Goal: Information Seeking & Learning: Learn about a topic

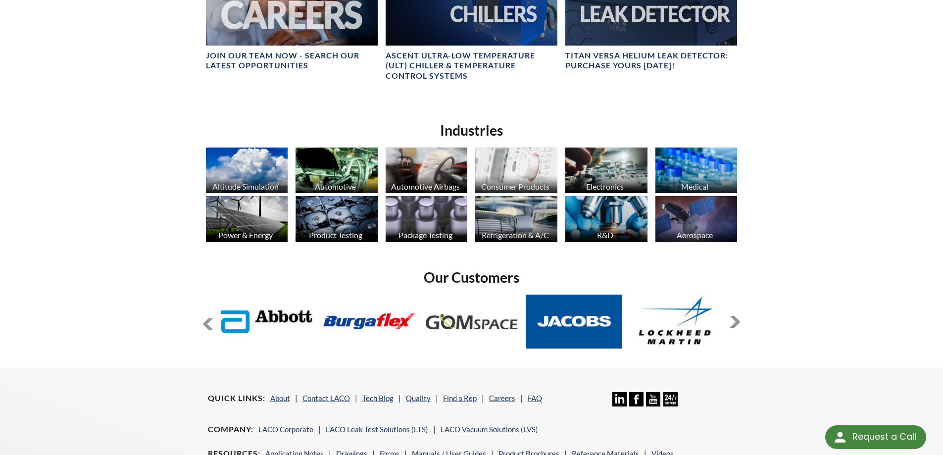
scroll to position [644, 0]
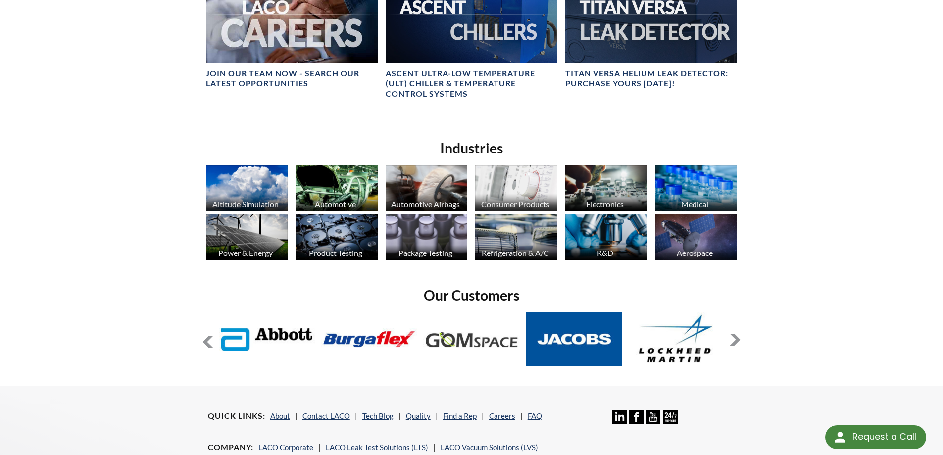
click at [621, 193] on img at bounding box center [607, 188] width 82 height 46
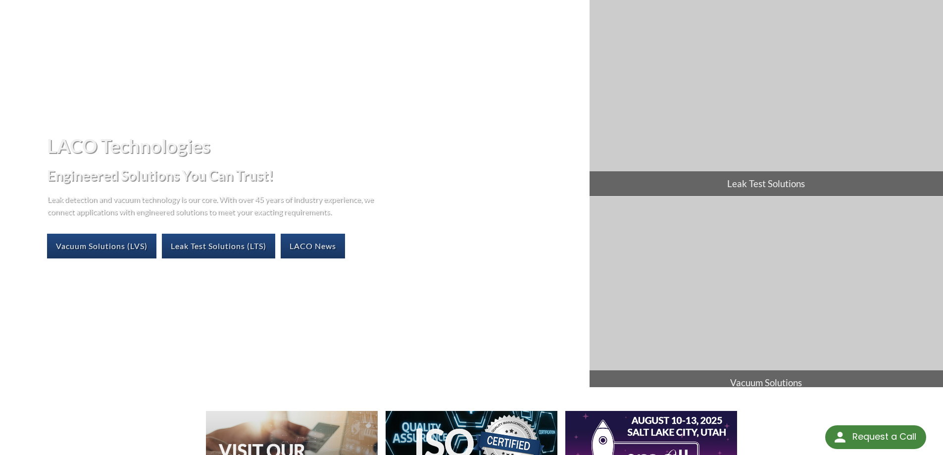
scroll to position [50, 0]
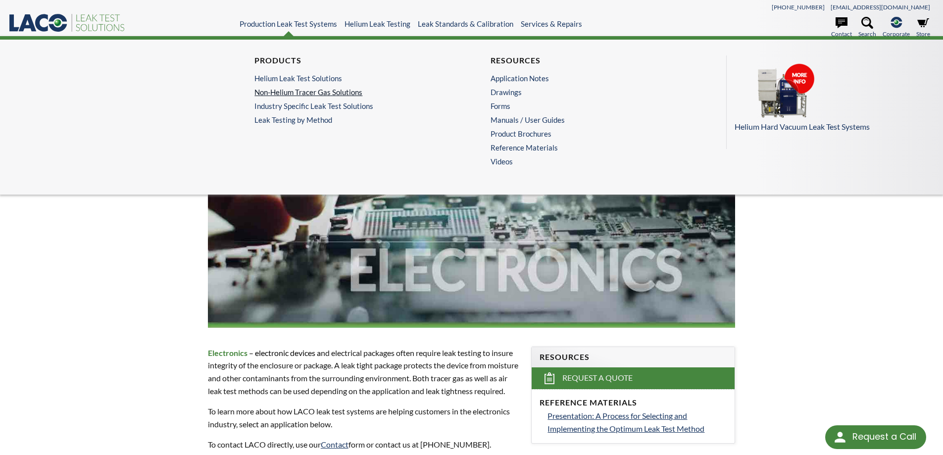
click at [285, 90] on link "Non-Helium Tracer Gas Solutions" at bounding box center [351, 92] width 193 height 9
